Goal: Task Accomplishment & Management: Complete application form

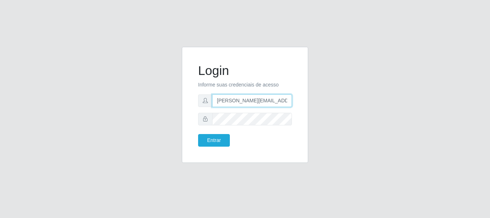
type input "[PERSON_NAME][EMAIL_ADDRESS][PERSON_NAME][DOMAIN_NAME]"
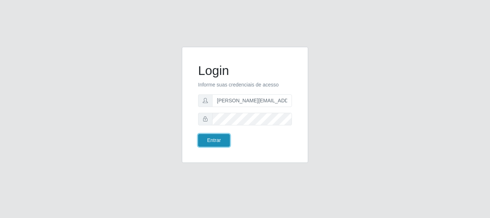
click at [214, 140] on button "Entrar" at bounding box center [214, 140] width 32 height 13
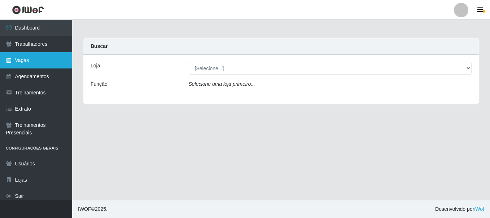
click at [36, 60] on link "Vagas" at bounding box center [36, 60] width 72 height 16
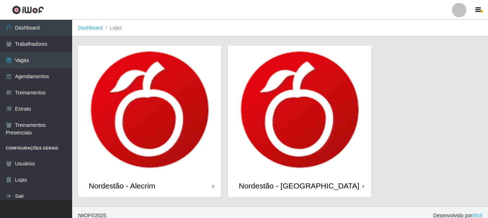
click at [123, 186] on div "Nordestão - Alecrim" at bounding box center [122, 186] width 66 height 9
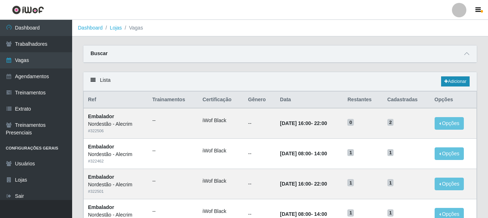
click at [455, 82] on link "Adicionar" at bounding box center [455, 82] width 29 height 10
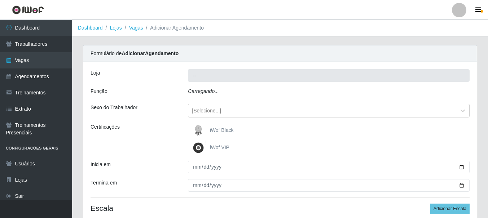
type input "Nordestão - Alecrim"
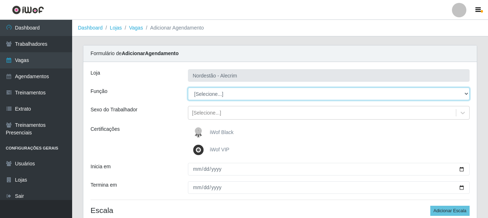
select select "1"
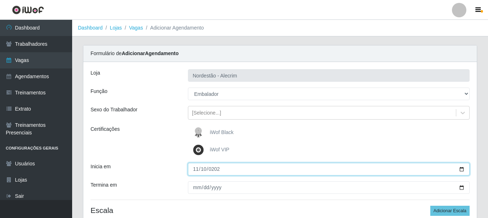
type input "[DATE]"
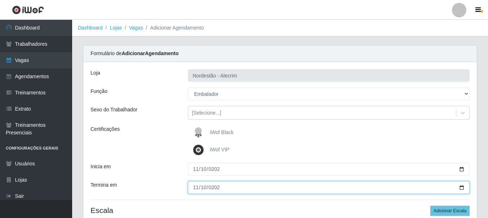
type input "[DATE]"
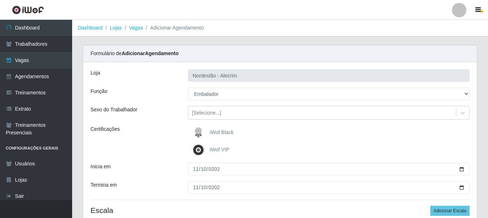
click at [329, 133] on div "iWof Black" at bounding box center [329, 133] width 282 height 14
click at [222, 131] on span "iWof Black" at bounding box center [222, 133] width 24 height 6
click at [0, 0] on input "iWof Black" at bounding box center [0, 0] width 0 height 0
click at [222, 131] on span "iWof Black" at bounding box center [222, 133] width 24 height 6
click at [0, 0] on input "iWof Black" at bounding box center [0, 0] width 0 height 0
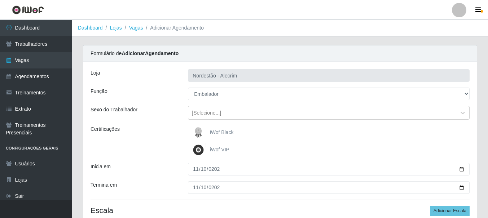
click at [222, 131] on span "iWof Black" at bounding box center [222, 133] width 24 height 6
click at [0, 0] on input "iWof Black" at bounding box center [0, 0] width 0 height 0
click at [222, 133] on span "iWof Black" at bounding box center [222, 133] width 24 height 6
click at [0, 0] on input "iWof Black" at bounding box center [0, 0] width 0 height 0
click at [224, 132] on span "iWof Black" at bounding box center [222, 133] width 24 height 6
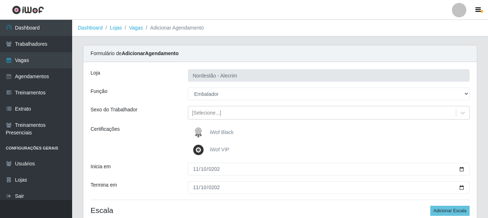
click at [0, 0] on input "iWof Black" at bounding box center [0, 0] width 0 height 0
click at [224, 132] on span "iWof Black" at bounding box center [222, 133] width 24 height 6
click at [0, 0] on input "iWof Black" at bounding box center [0, 0] width 0 height 0
drag, startPoint x: 224, startPoint y: 132, endPoint x: 217, endPoint y: 132, distance: 6.9
click at [218, 132] on span "iWof Black" at bounding box center [222, 133] width 24 height 6
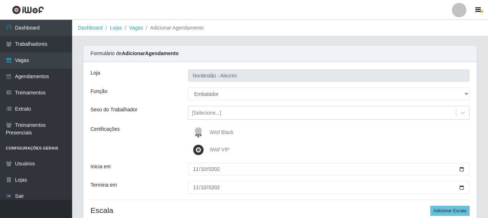
click at [0, 0] on input "iWof Black" at bounding box center [0, 0] width 0 height 0
